Goal: Transaction & Acquisition: Obtain resource

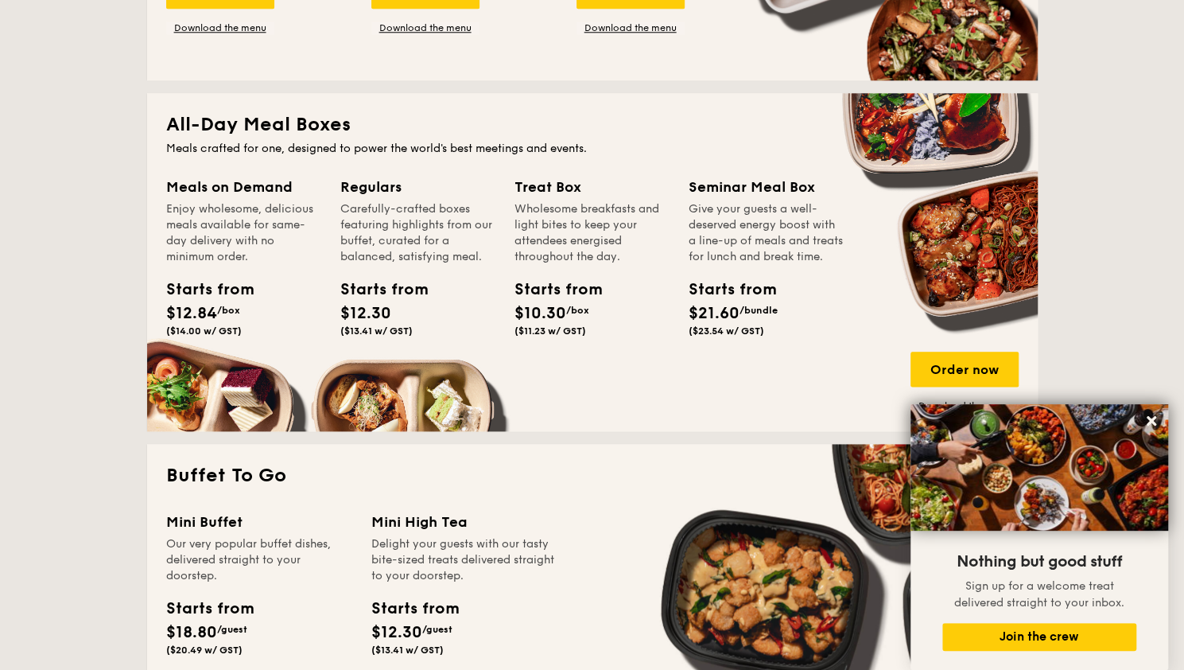
scroll to position [981, 0]
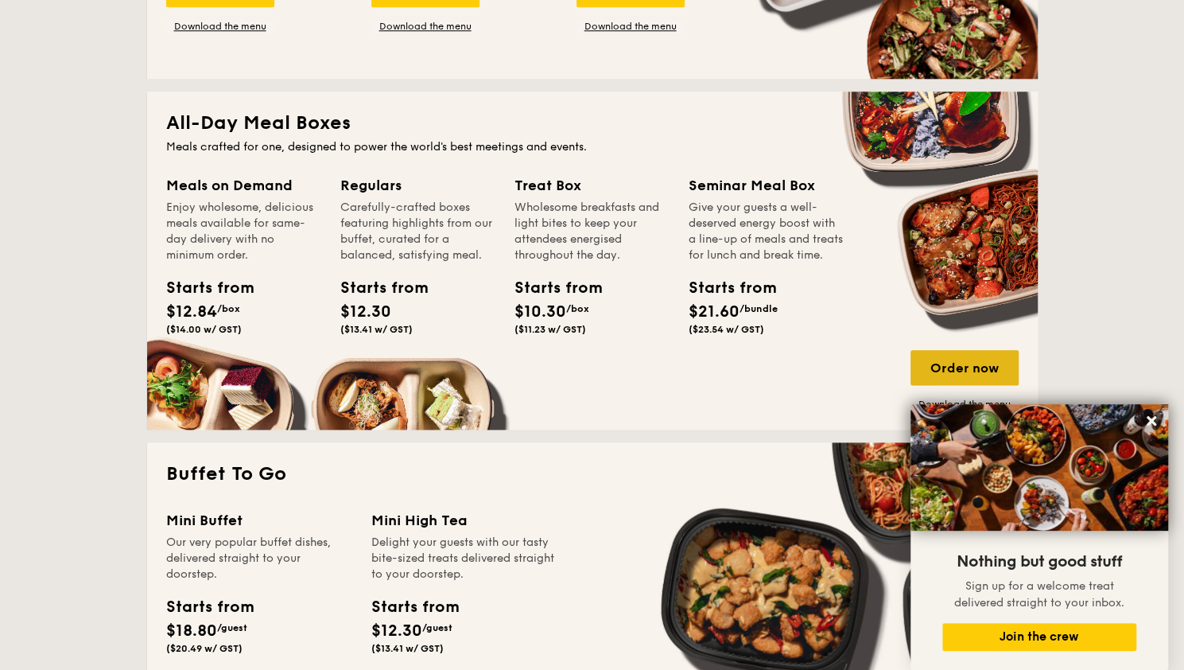
click at [978, 371] on div "Order now" at bounding box center [965, 367] width 108 height 35
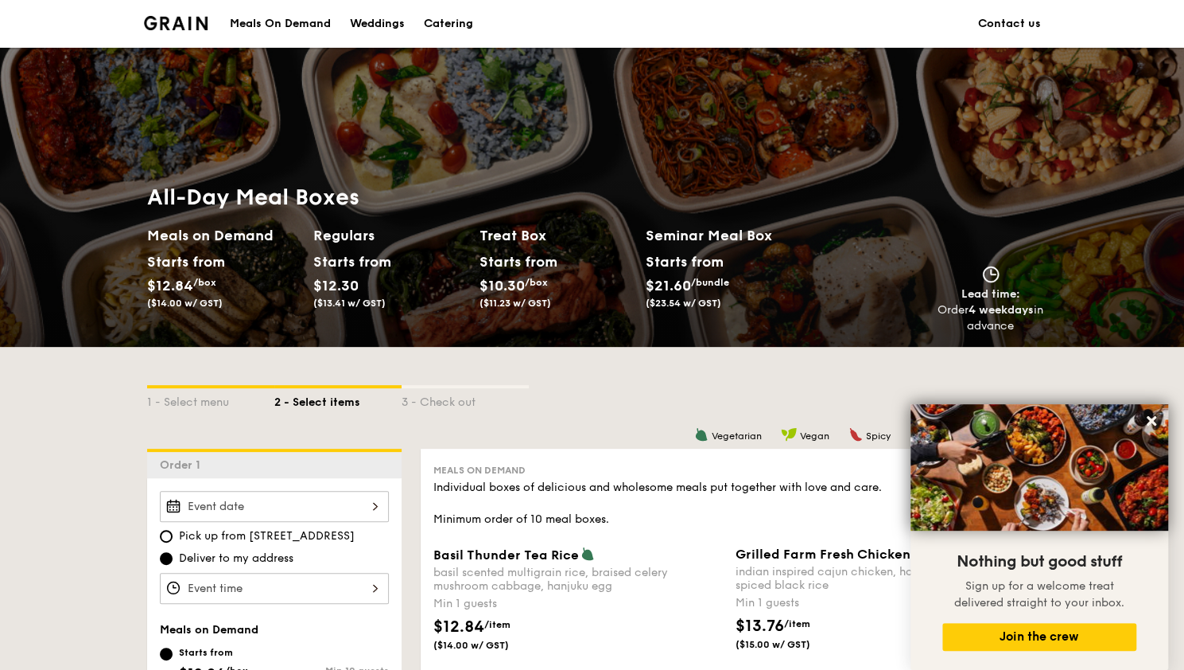
click at [445, 28] on div "Catering" at bounding box center [448, 24] width 49 height 48
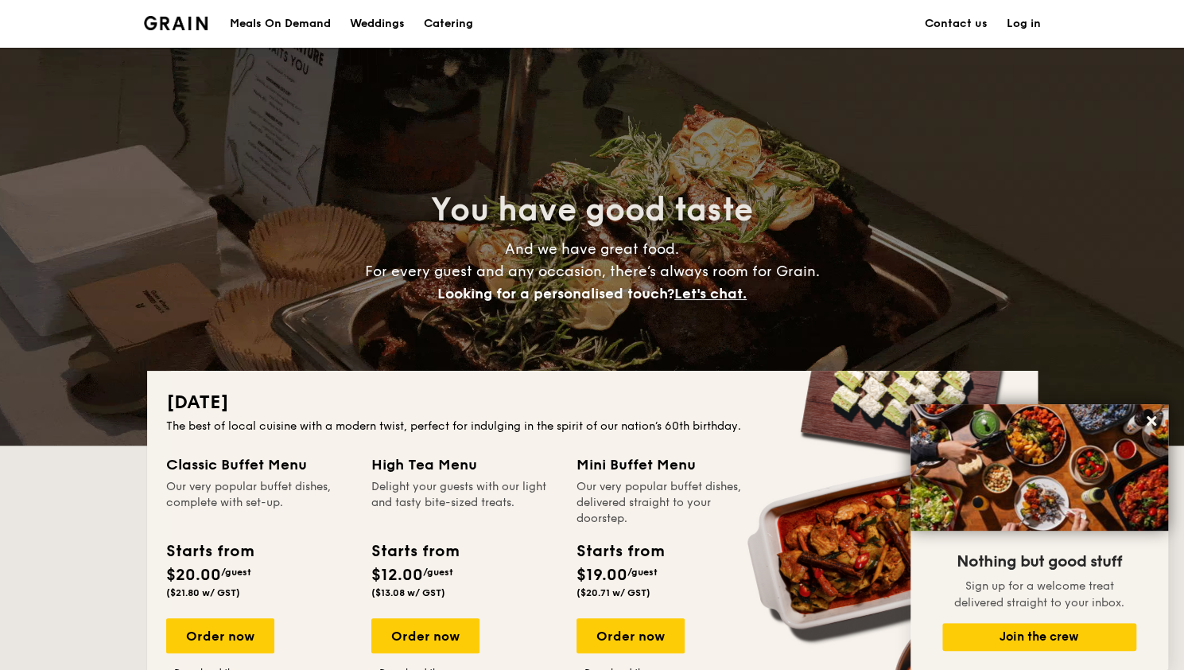
click at [251, 29] on div "Meals On Demand" at bounding box center [280, 24] width 101 height 48
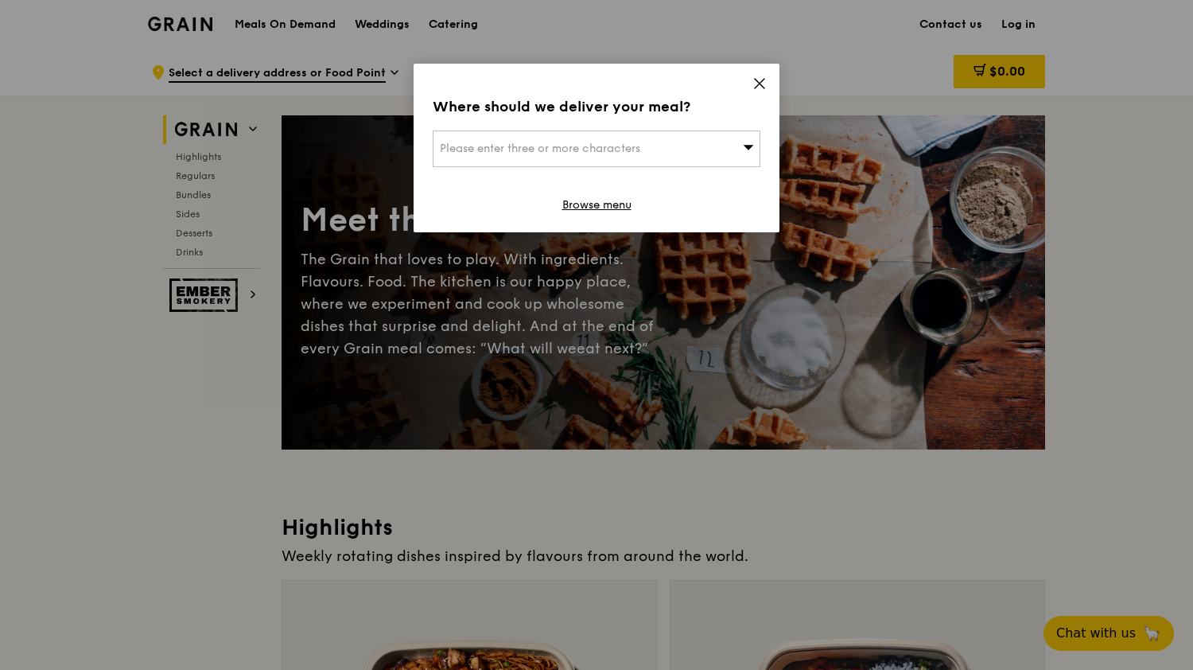
click at [767, 81] on div "Where should we deliver your meal? Please enter three or more characters Browse…" at bounding box center [597, 148] width 366 height 169
click at [609, 146] on span "Please enter three or more characters" at bounding box center [540, 149] width 200 height 14
click at [757, 85] on icon at bounding box center [760, 83] width 14 height 14
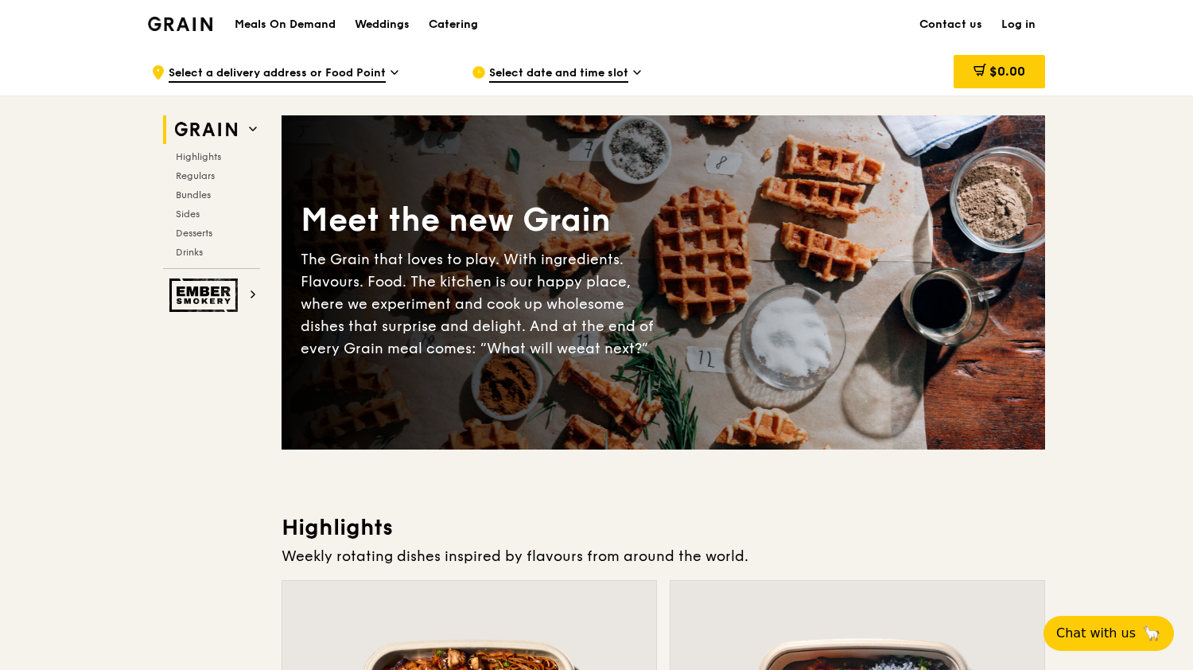
click at [464, 25] on div "Catering" at bounding box center [453, 25] width 49 height 48
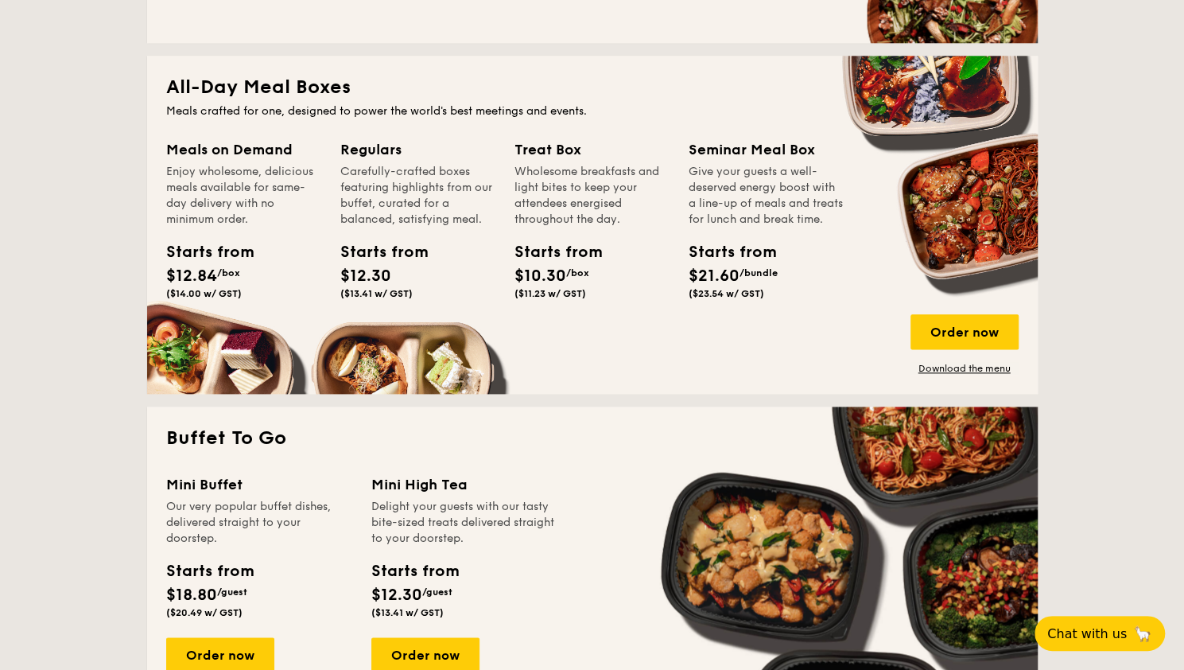
scroll to position [1024, 0]
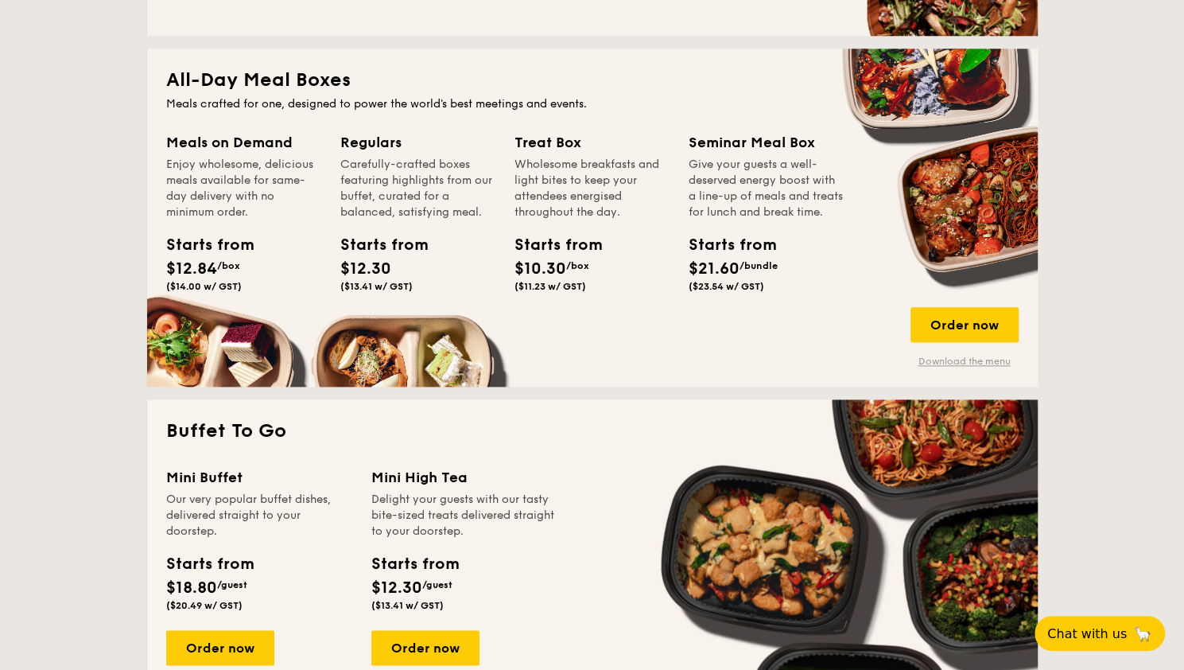
click at [982, 359] on link "Download the menu" at bounding box center [965, 361] width 108 height 13
